Goal: Task Accomplishment & Management: Complete application form

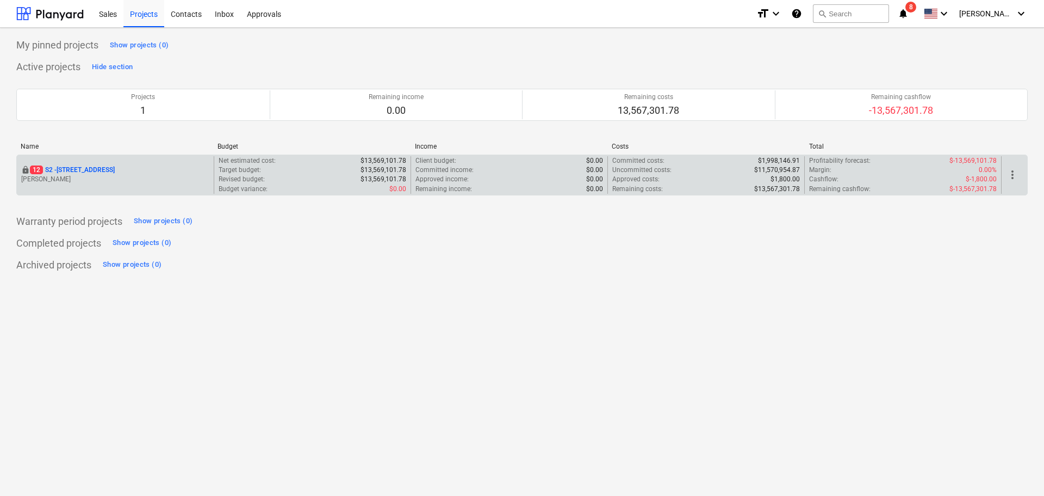
click at [76, 167] on p "[STREET_ADDRESS]" at bounding box center [72, 169] width 85 height 9
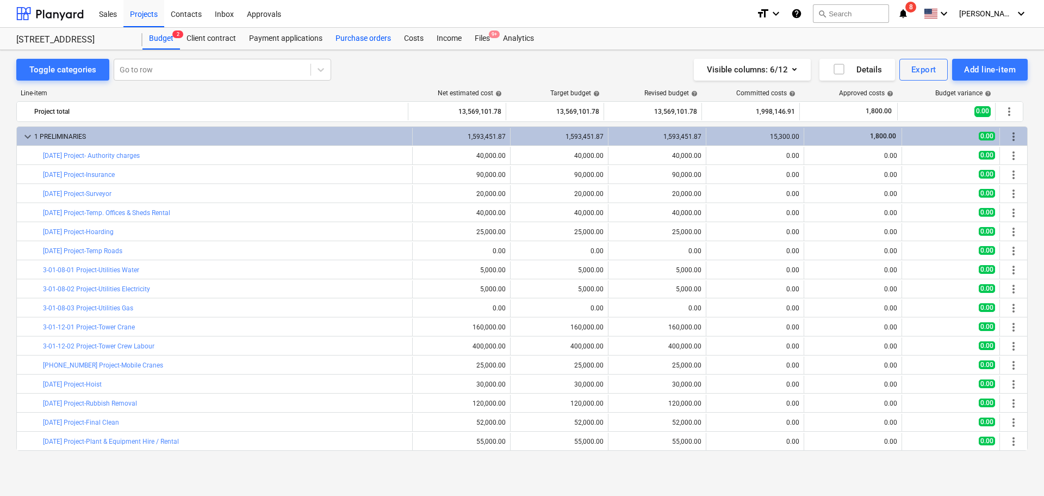
click at [349, 41] on div "Purchase orders" at bounding box center [363, 39] width 69 height 22
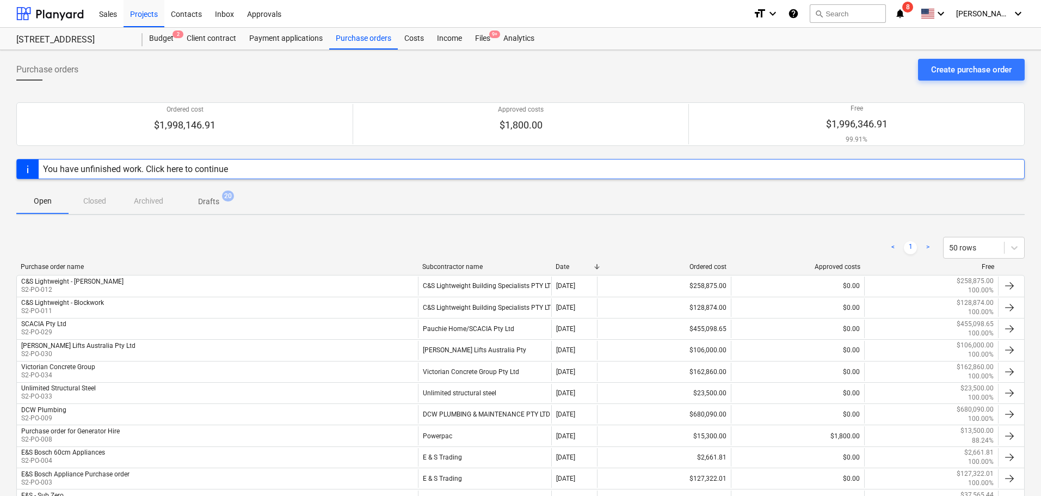
click at [215, 192] on span "Drafts 20" at bounding box center [208, 201] width 65 height 20
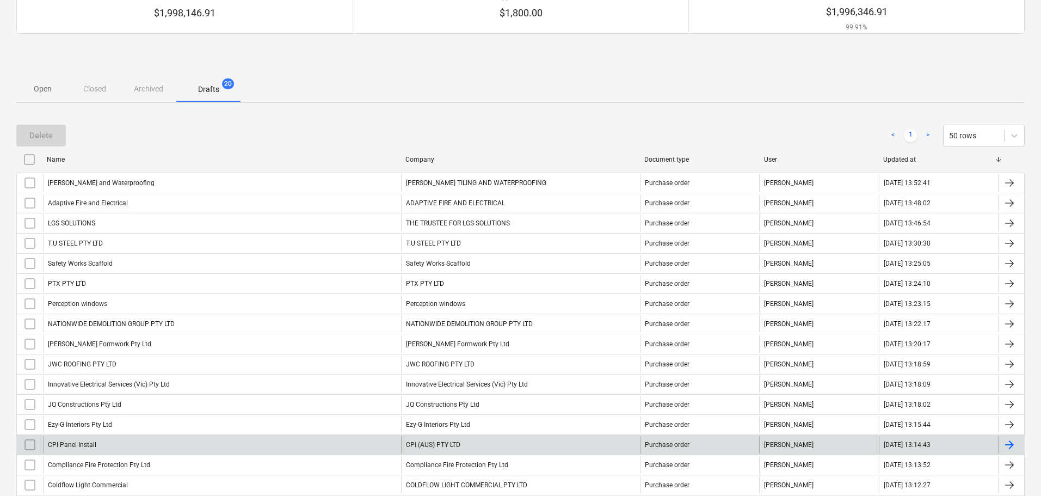
scroll to position [253, 0]
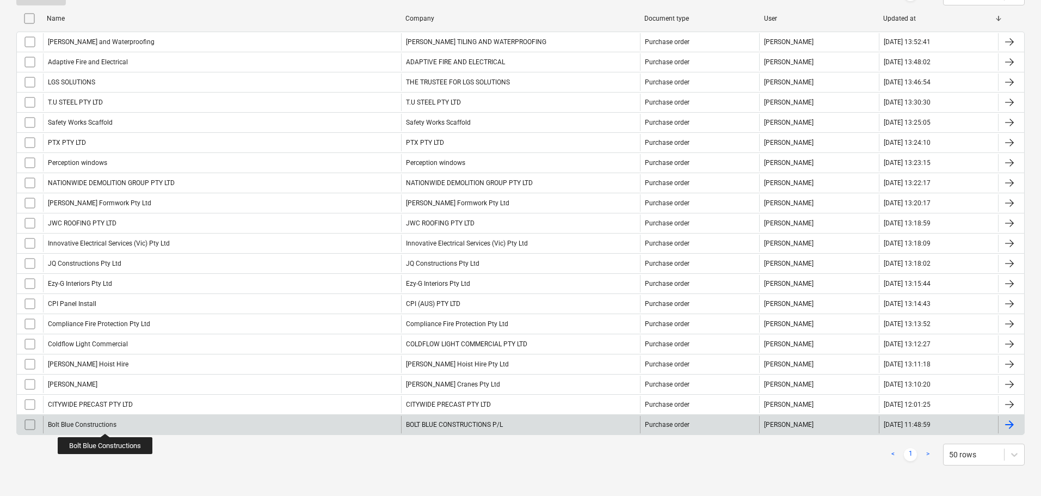
click at [106, 423] on div "Bolt Blue Constructions" at bounding box center [82, 424] width 69 height 8
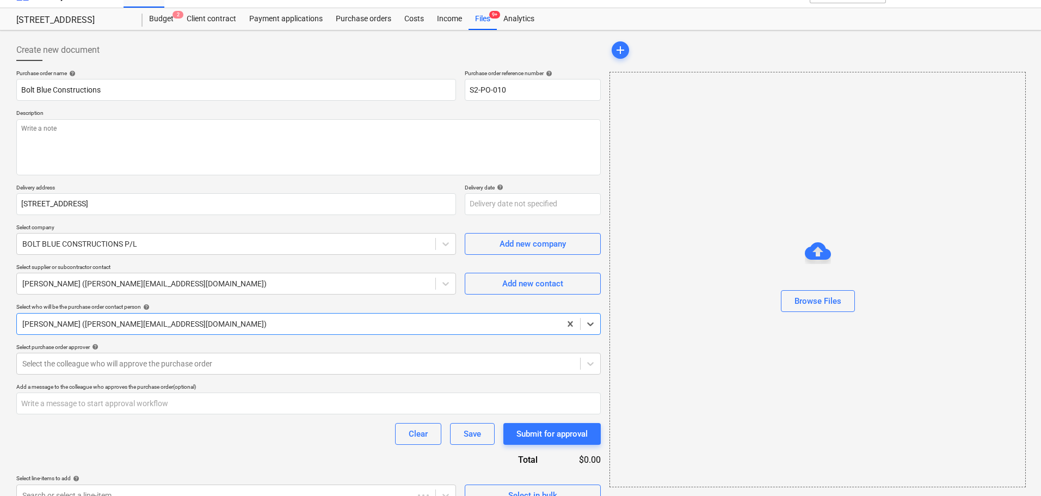
scroll to position [39, 0]
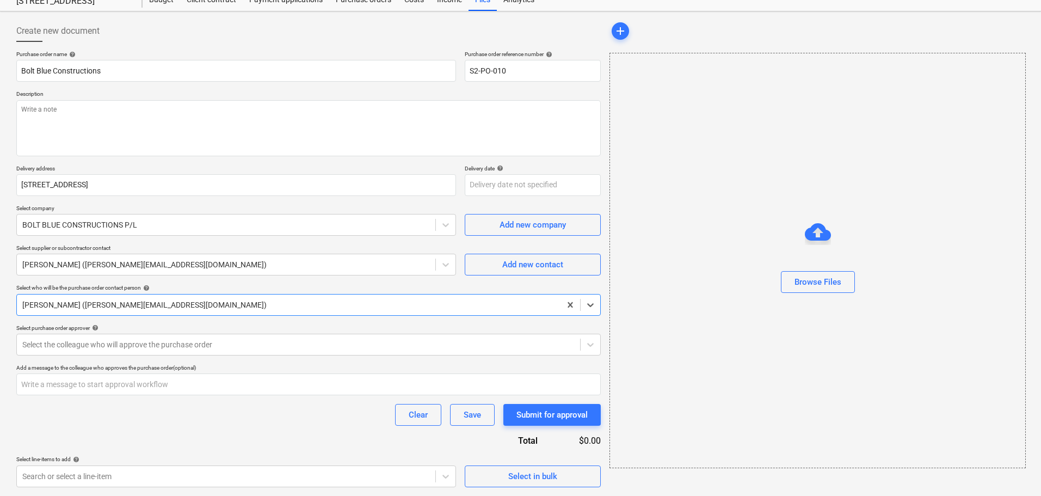
click at [73, 330] on div "Select purchase order approver help" at bounding box center [308, 327] width 584 height 7
click at [73, 336] on div "Select the colleague who will approve the purchase order" at bounding box center [308, 344] width 584 height 22
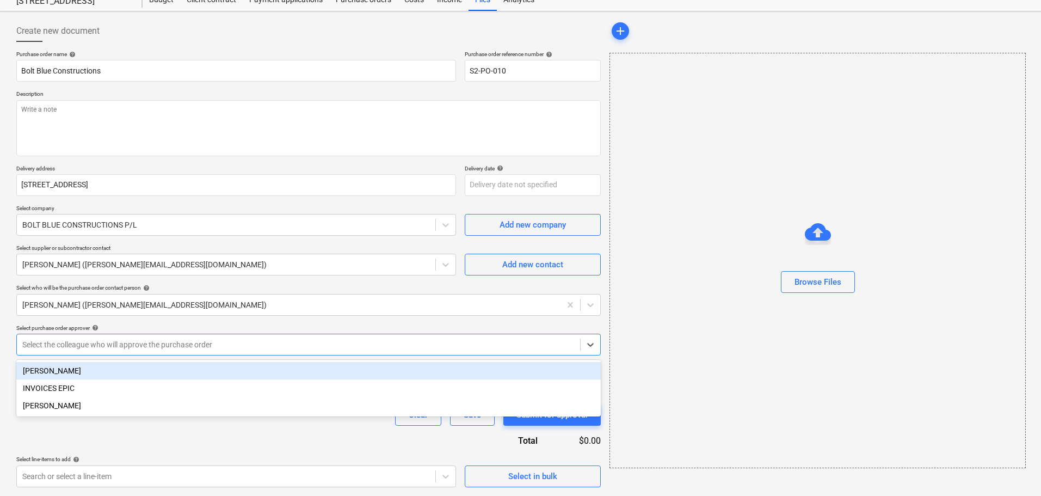
click at [86, 372] on div "[PERSON_NAME]" at bounding box center [308, 370] width 584 height 17
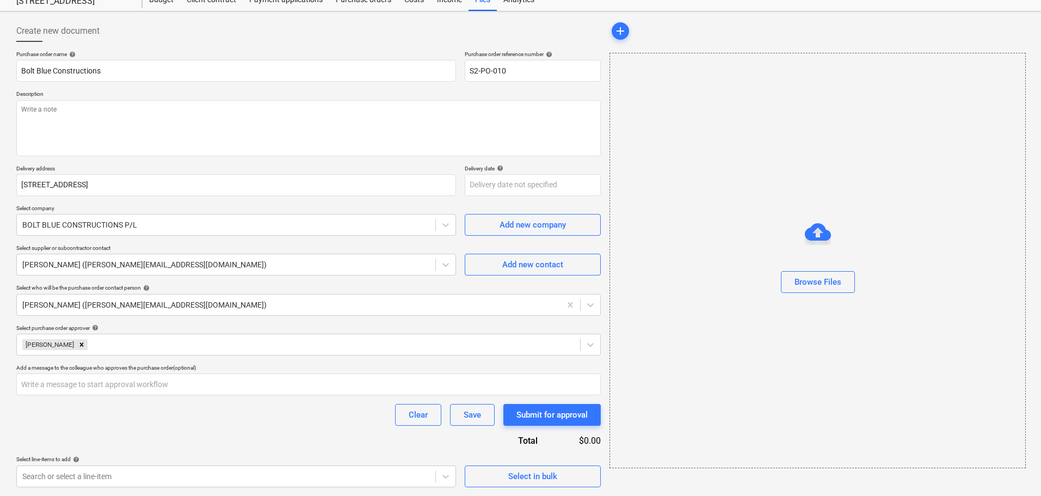
click at [205, 438] on div "Purchase order name help Bolt Blue Constructions Purchase order reference numbe…" at bounding box center [308, 269] width 584 height 436
click at [525, 405] on button "Submit for approval" at bounding box center [551, 415] width 97 height 22
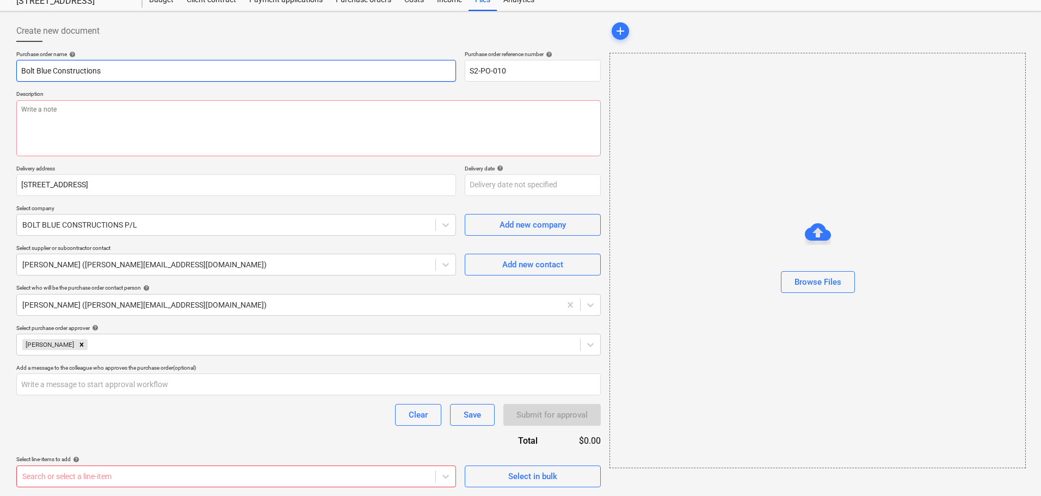
drag, startPoint x: 137, startPoint y: 73, endPoint x: -24, endPoint y: 74, distance: 161.0
click at [0, 74] on html "Sales Projects Contacts Inbox Approvals format_size keyboard_arrow_down help se…" at bounding box center [520, 209] width 1041 height 496
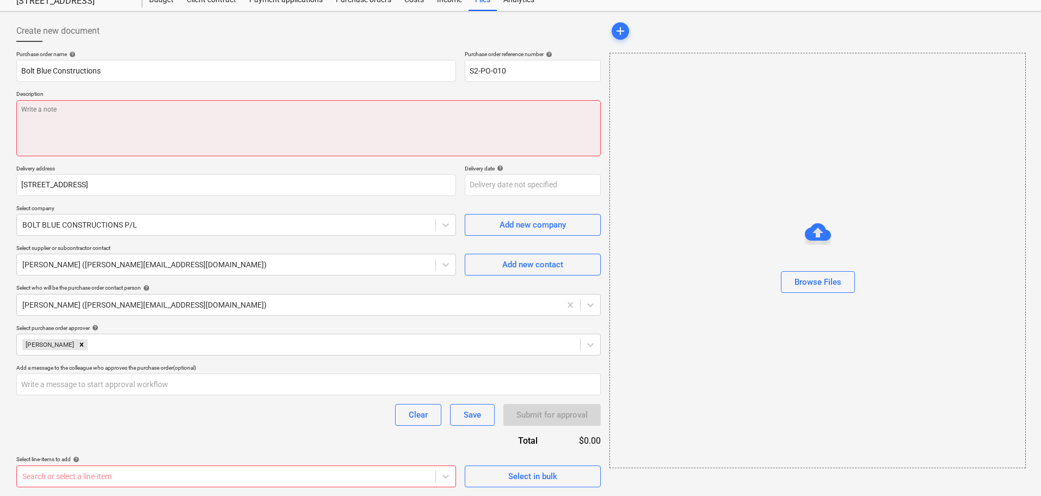
click at [70, 137] on textarea at bounding box center [308, 128] width 584 height 56
type textarea "x"
type textarea "L"
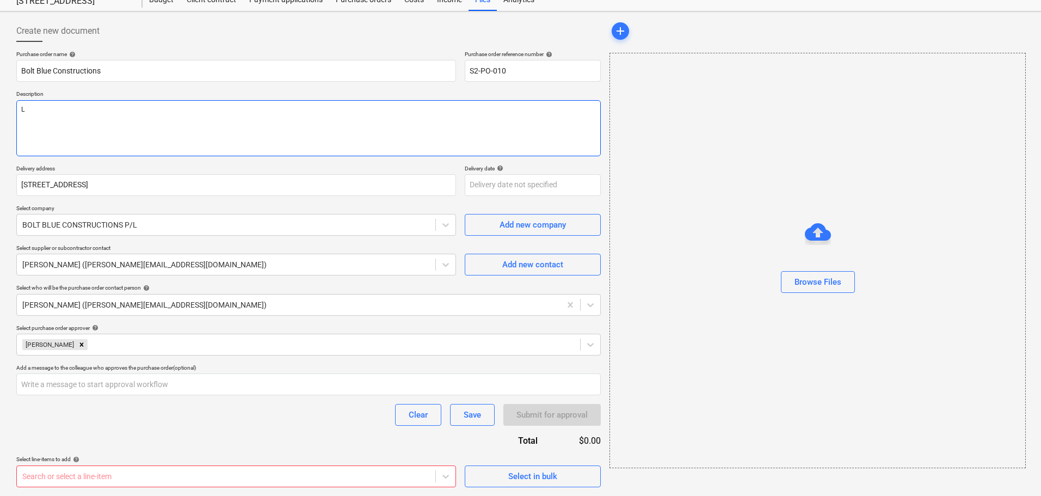
type textarea "x"
type textarea "LG"
type textarea "x"
type textarea "LGS"
type textarea "x"
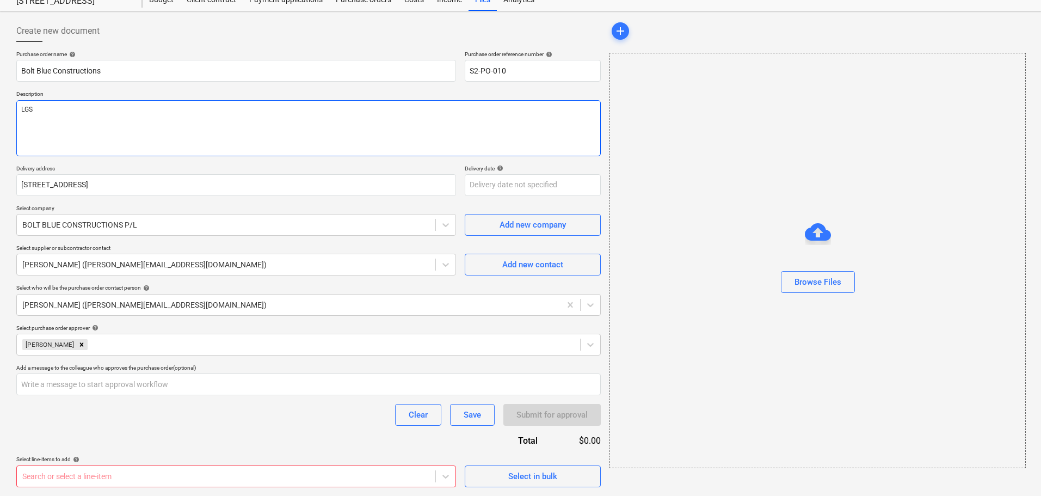
type textarea "LGS"
type textarea "x"
type textarea "LGS I"
type textarea "x"
type textarea "LGS In"
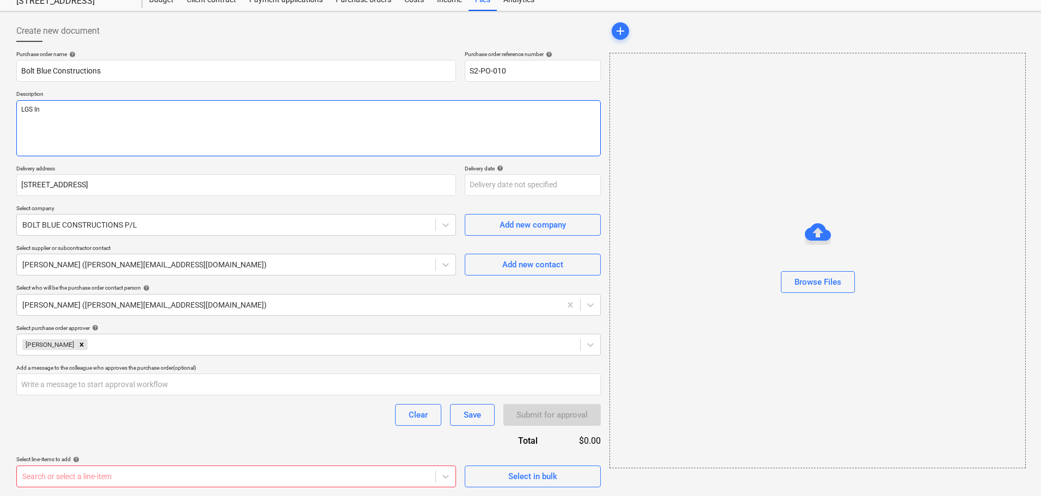
type textarea "x"
type textarea "LGS Ins"
type textarea "x"
type textarea "LGS Inst"
type textarea "x"
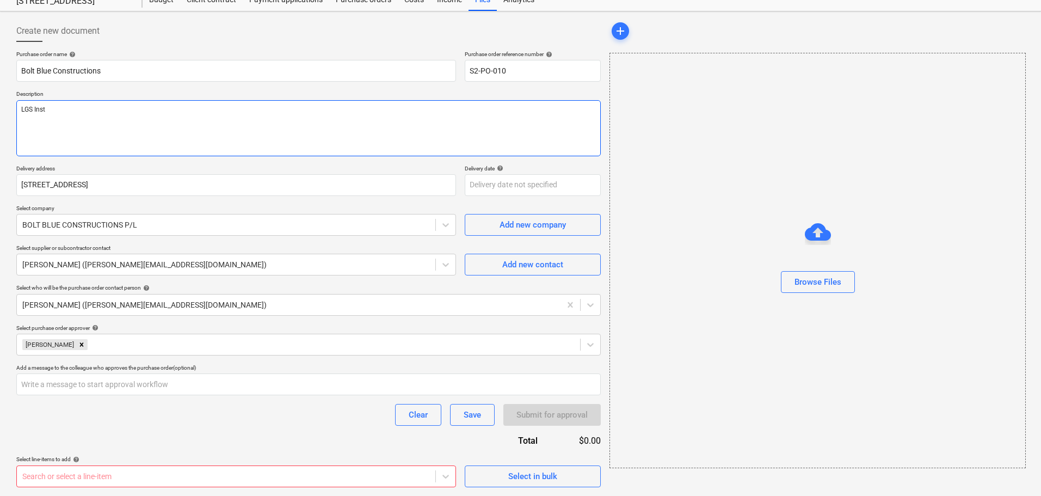
type textarea "LGS Insta"
type textarea "x"
type textarea "LGS Instal"
type textarea "x"
type textarea "LGS Install"
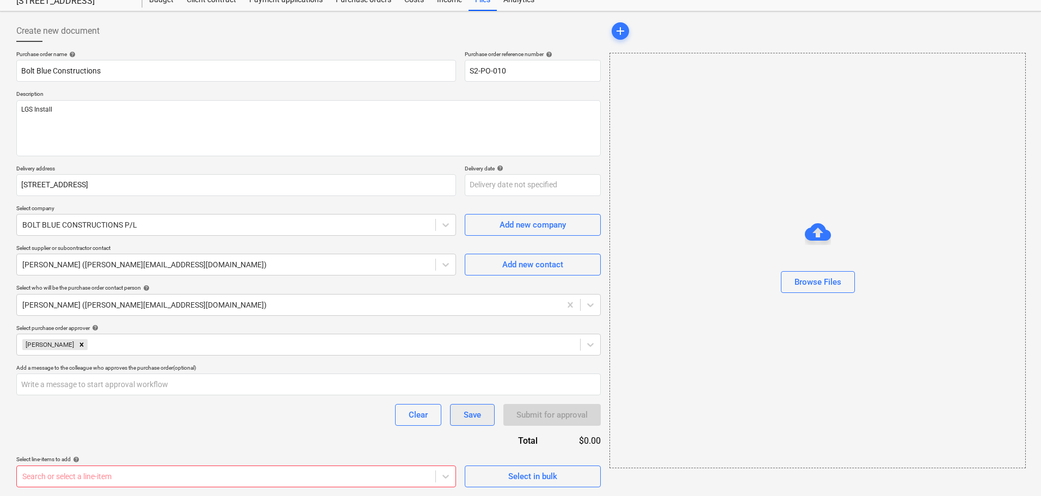
type textarea "x"
click at [463, 417] on div "Save" at bounding box center [471, 414] width 17 height 14
